Goal: Transaction & Acquisition: Obtain resource

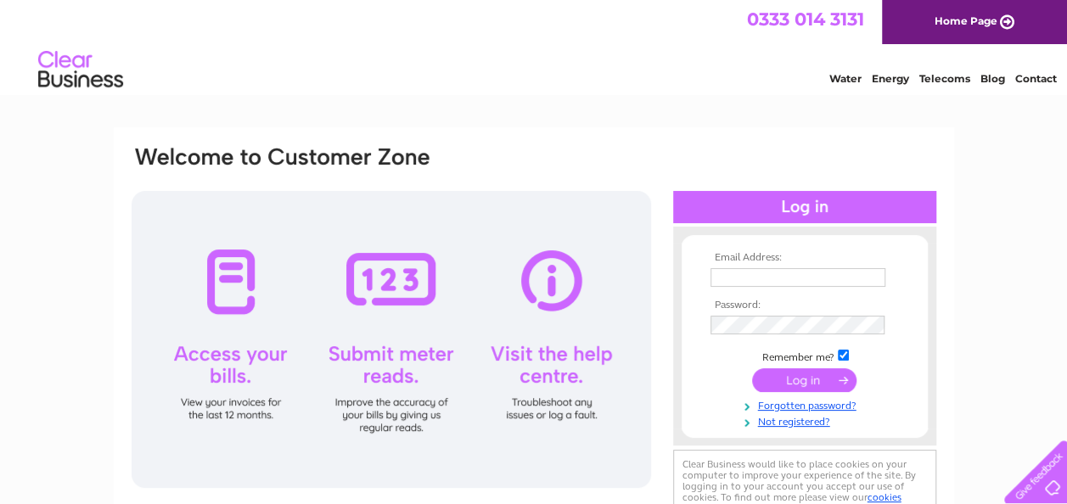
type input "reception@nbgroup.net"
click at [788, 388] on input "submit" at bounding box center [804, 381] width 104 height 24
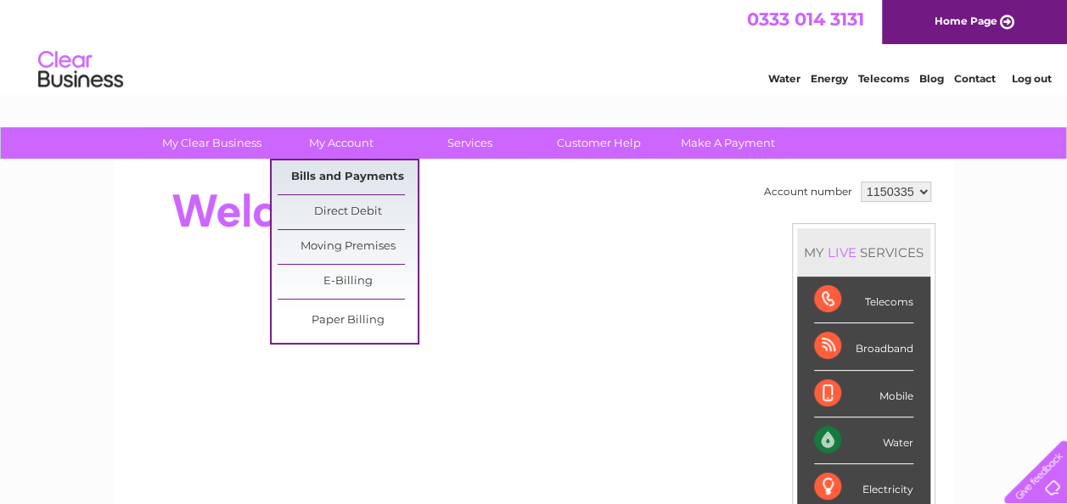
click at [341, 176] on link "Bills and Payments" at bounding box center [348, 177] width 140 height 34
click at [346, 170] on link "Bills and Payments" at bounding box center [348, 177] width 140 height 34
click at [307, 180] on link "Bills and Payments" at bounding box center [348, 177] width 140 height 34
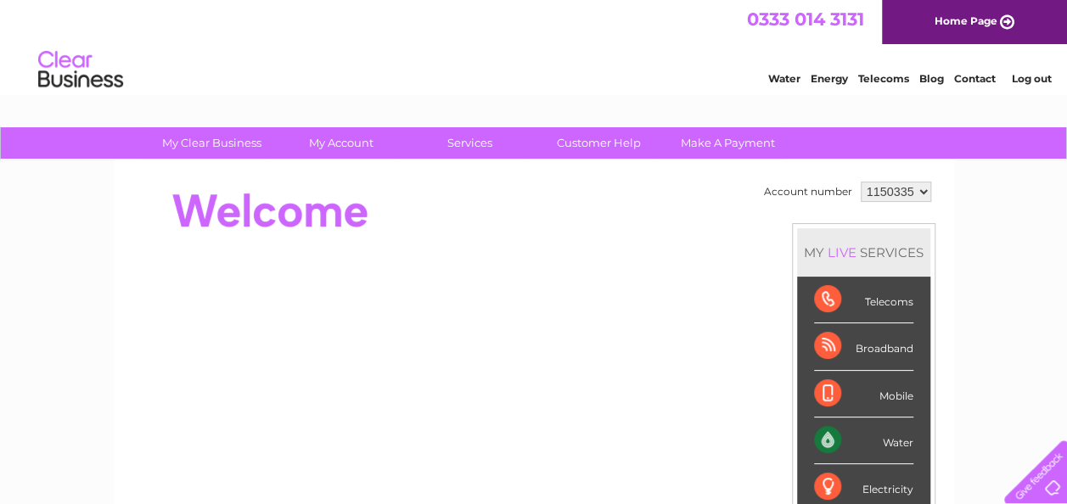
click at [121, 88] on img at bounding box center [80, 70] width 87 height 52
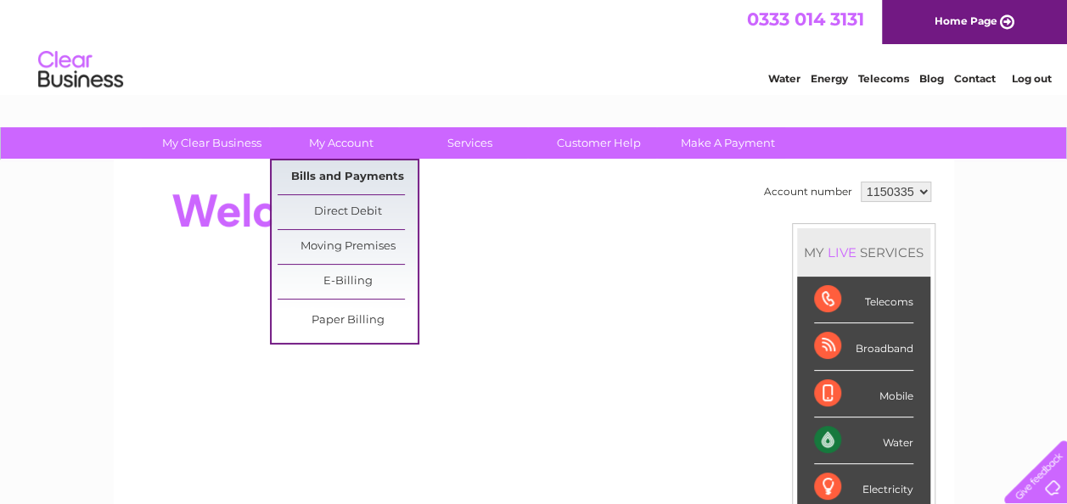
click at [289, 175] on link "Bills and Payments" at bounding box center [348, 177] width 140 height 34
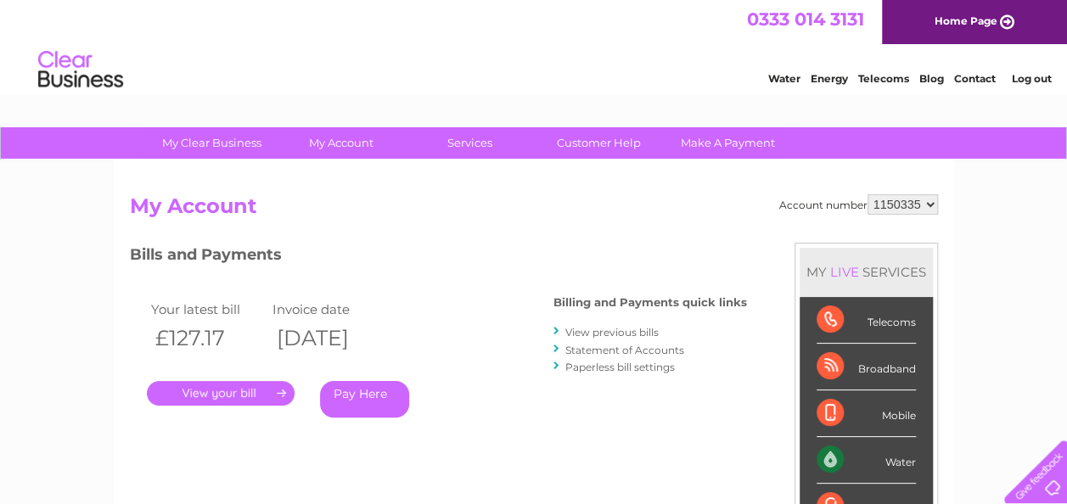
click at [233, 386] on link "." at bounding box center [221, 393] width 148 height 25
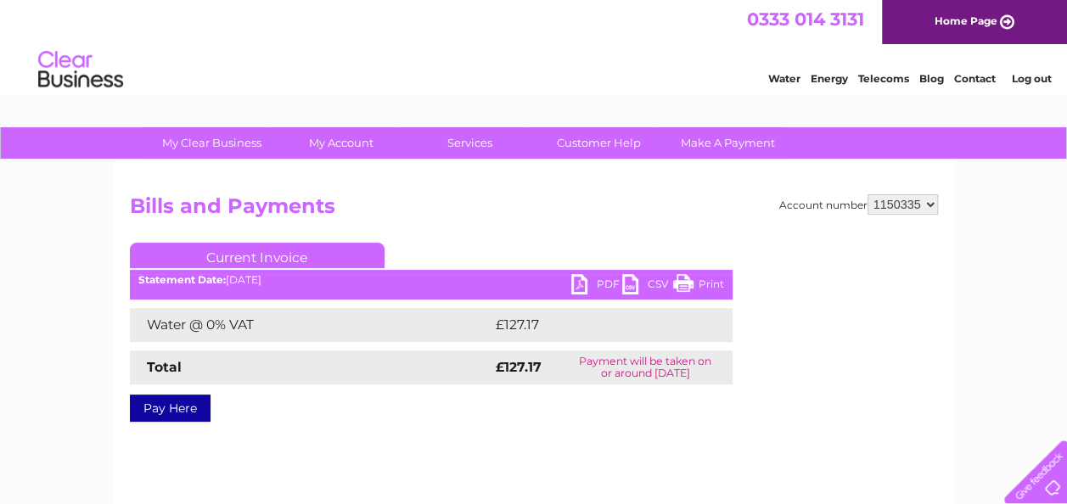
click at [593, 282] on link "PDF" at bounding box center [597, 286] width 51 height 25
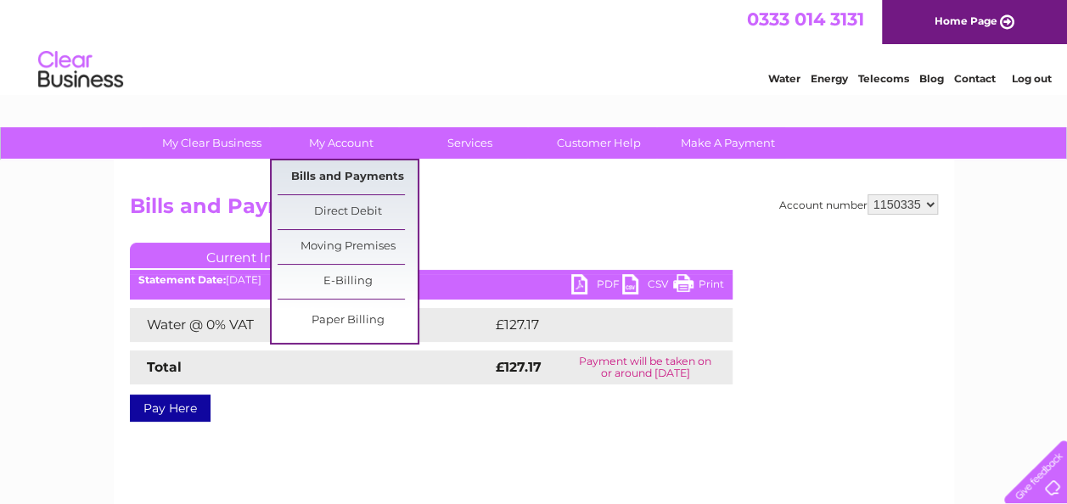
drag, startPoint x: 358, startPoint y: 180, endPoint x: 398, endPoint y: 187, distance: 41.3
click at [358, 180] on link "Bills and Payments" at bounding box center [348, 177] width 140 height 34
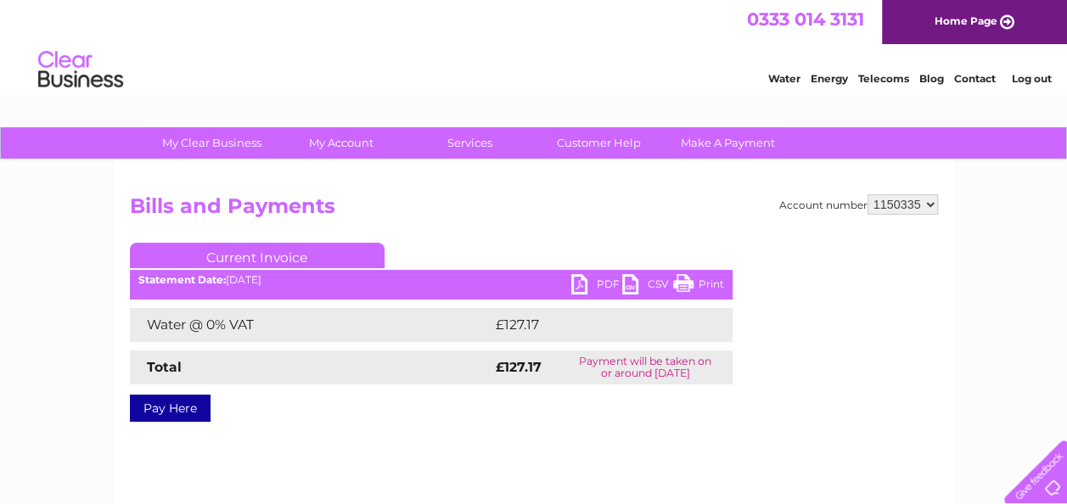
click at [589, 287] on link "PDF" at bounding box center [597, 286] width 51 height 25
click at [1051, 83] on link "Log out" at bounding box center [1031, 78] width 40 height 13
